Goal: Task Accomplishment & Management: Complete application form

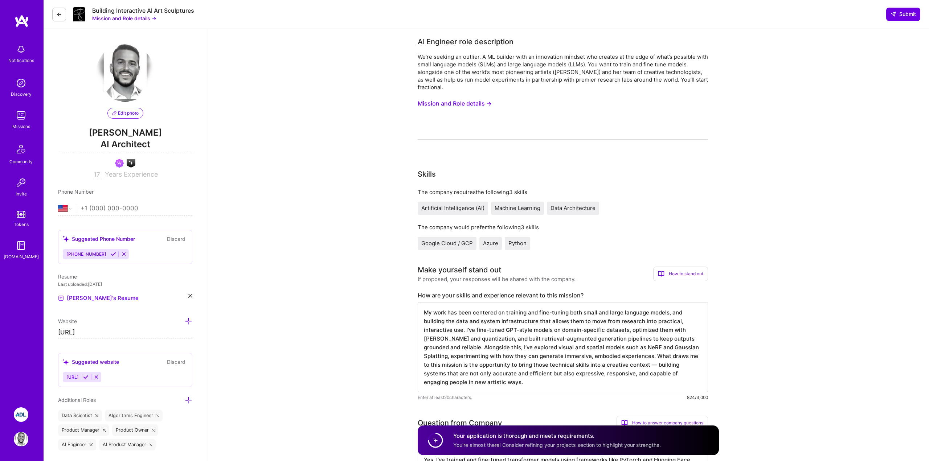
select select "US"
click at [456, 103] on button "Mission and Role details →" at bounding box center [455, 103] width 74 height 13
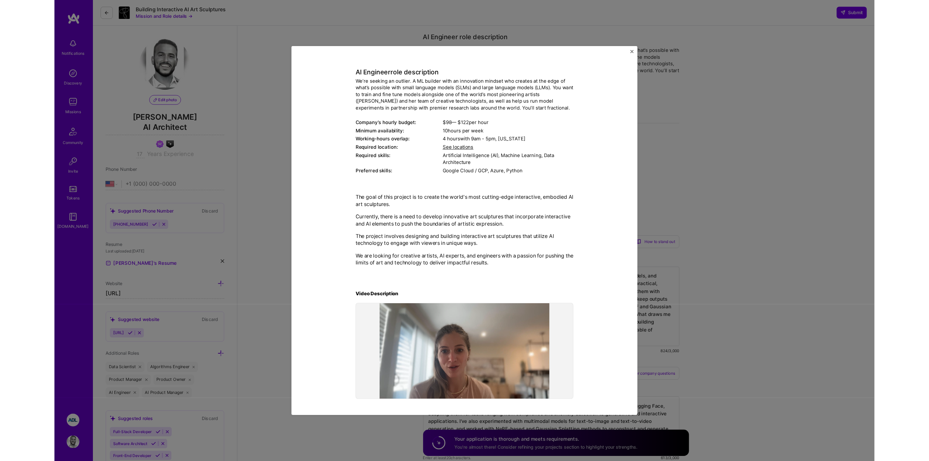
scroll to position [75, 0]
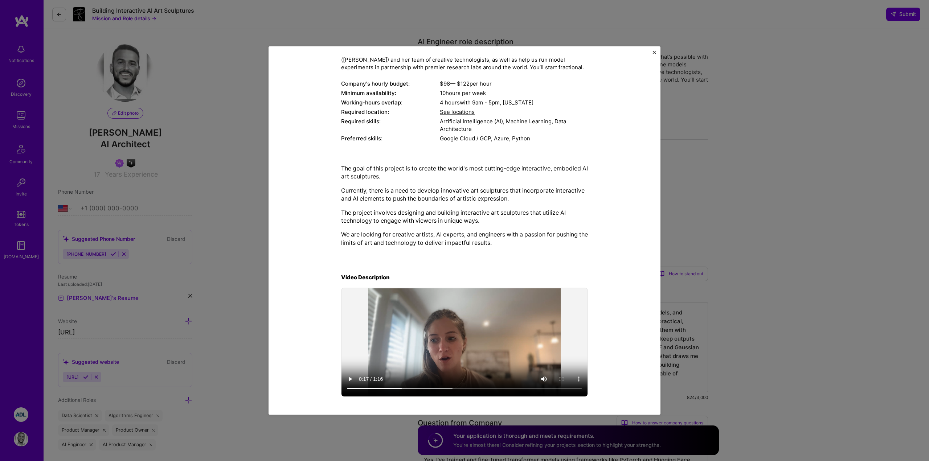
click at [654, 53] on img "Close" at bounding box center [655, 52] width 4 height 4
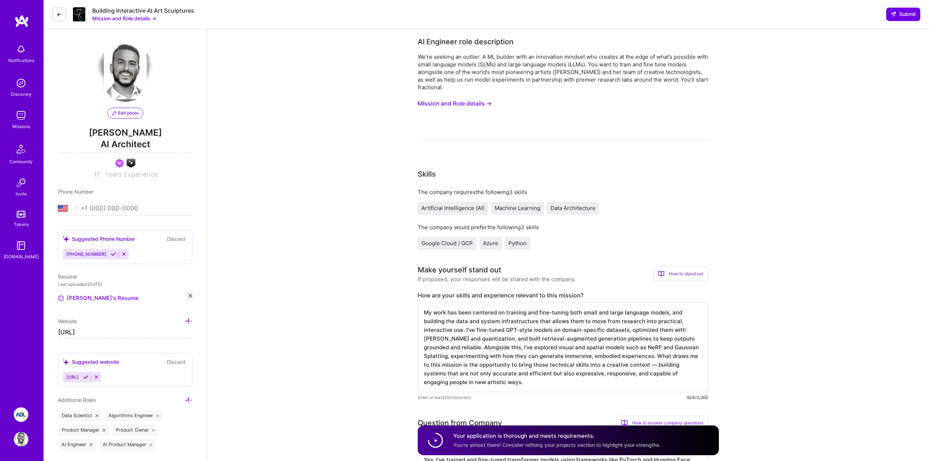
click at [474, 103] on button "Mission and Role details →" at bounding box center [455, 103] width 74 height 13
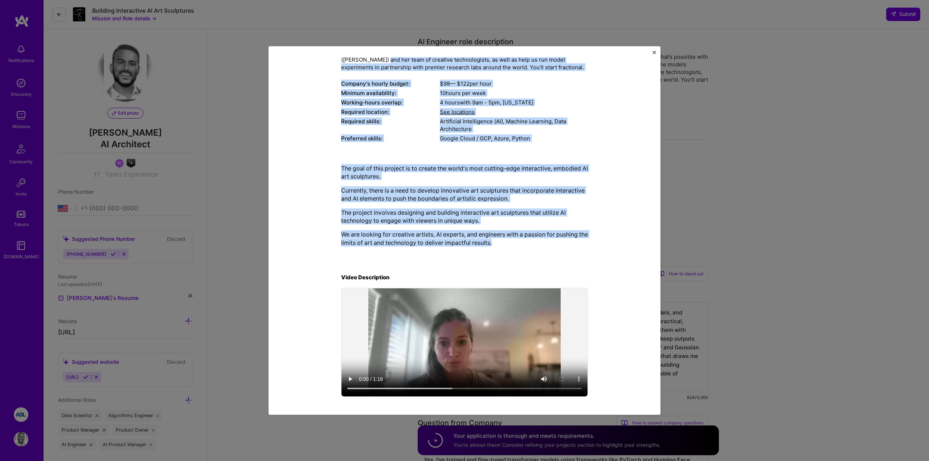
scroll to position [0, 0]
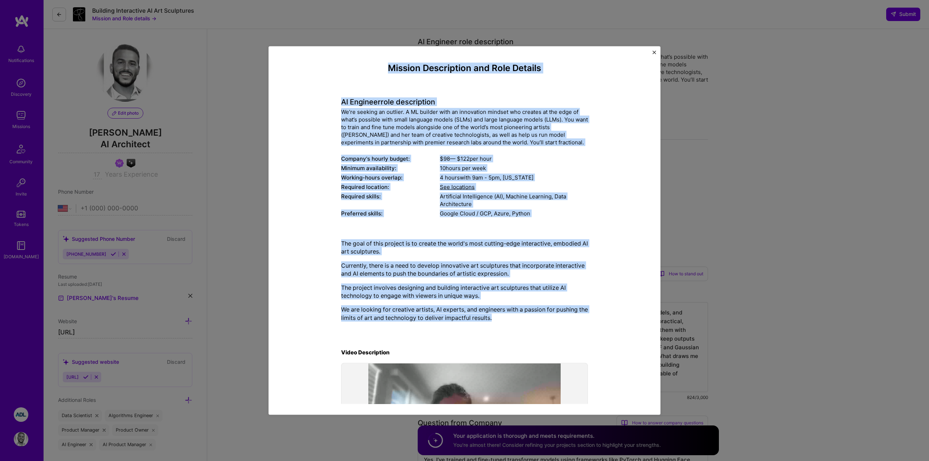
drag, startPoint x: 522, startPoint y: 247, endPoint x: 348, endPoint y: 72, distance: 247.2
click at [348, 72] on div "Mission Description and Role Details AI Engineer role description We’re seeking…" at bounding box center [464, 268] width 247 height 411
copy div "Loremip Dolorsitame con Adip Elitsed DO Eiusmodt inci utlaboreetd Ma’al enimadm…"
